Goal: Transaction & Acquisition: Purchase product/service

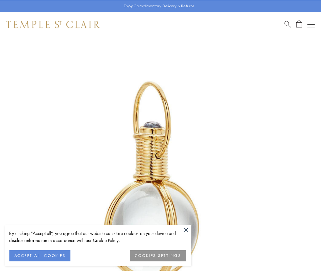
scroll to position [160, 0]
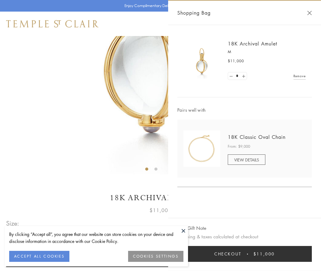
click at [244, 254] on button "Checkout $11,000" at bounding box center [244, 254] width 134 height 16
